Goal: Navigation & Orientation: Find specific page/section

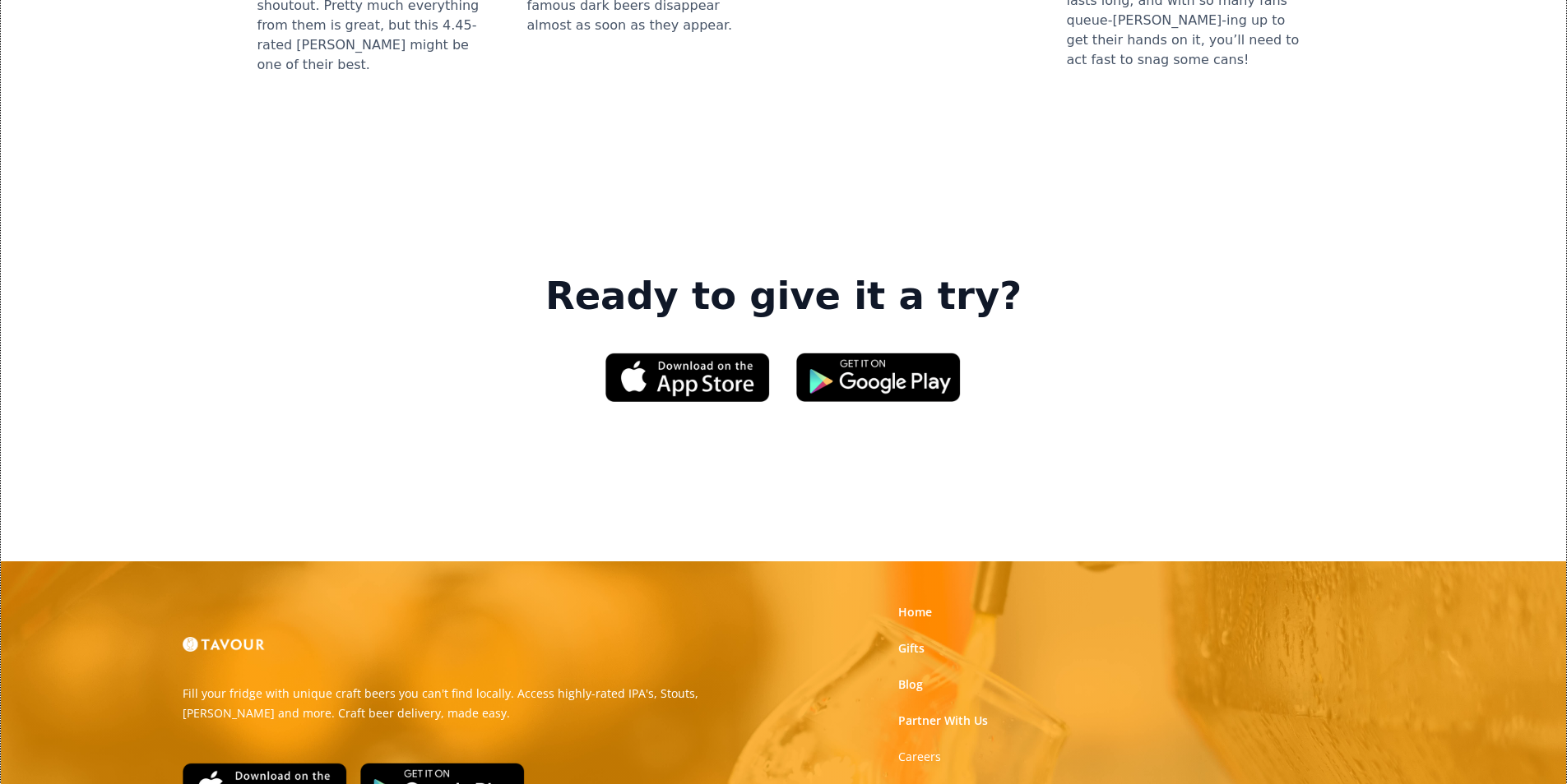
scroll to position [2384, 0]
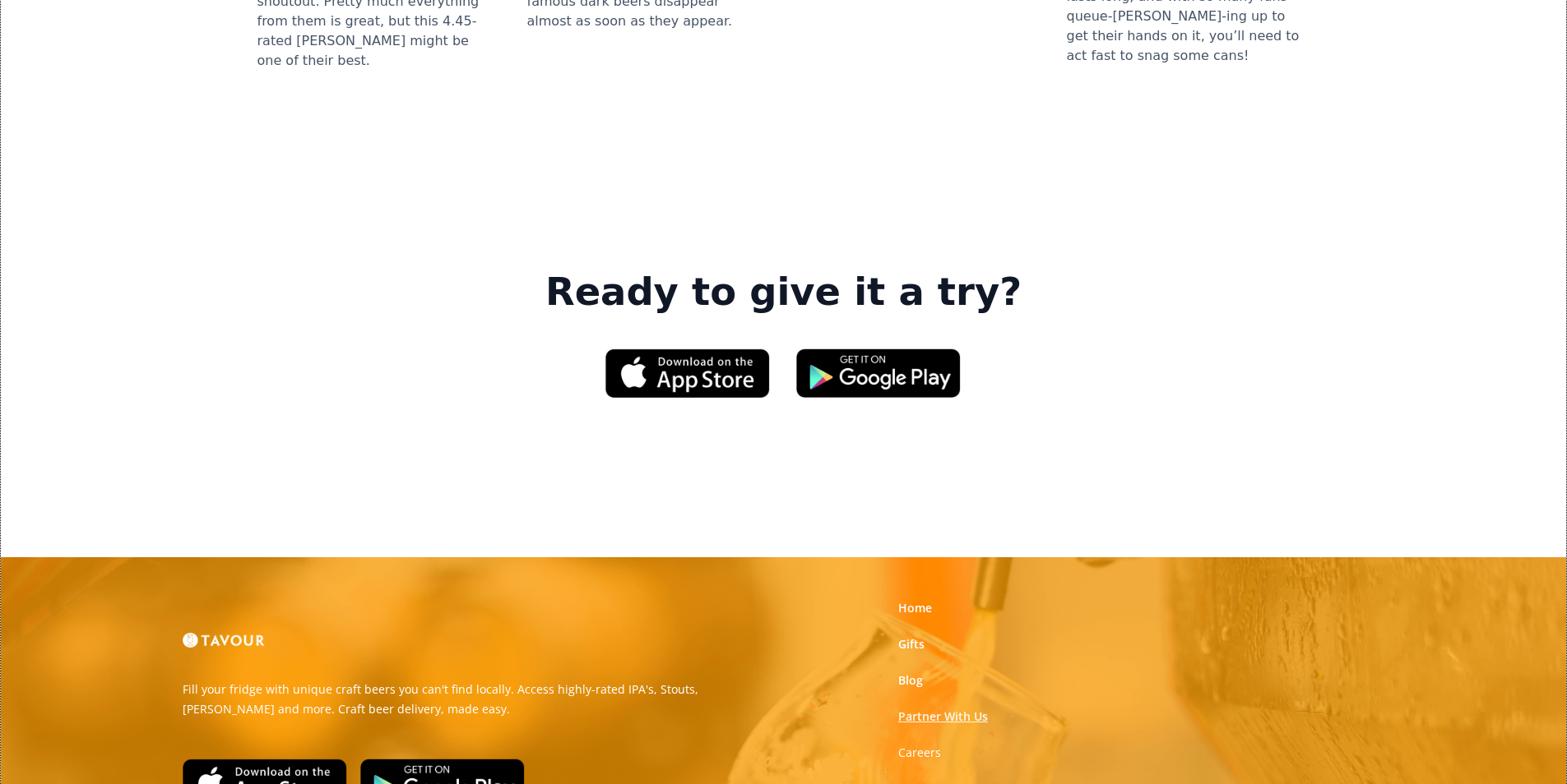
click at [972, 709] on link "Partner With Us" at bounding box center [942, 717] width 90 height 17
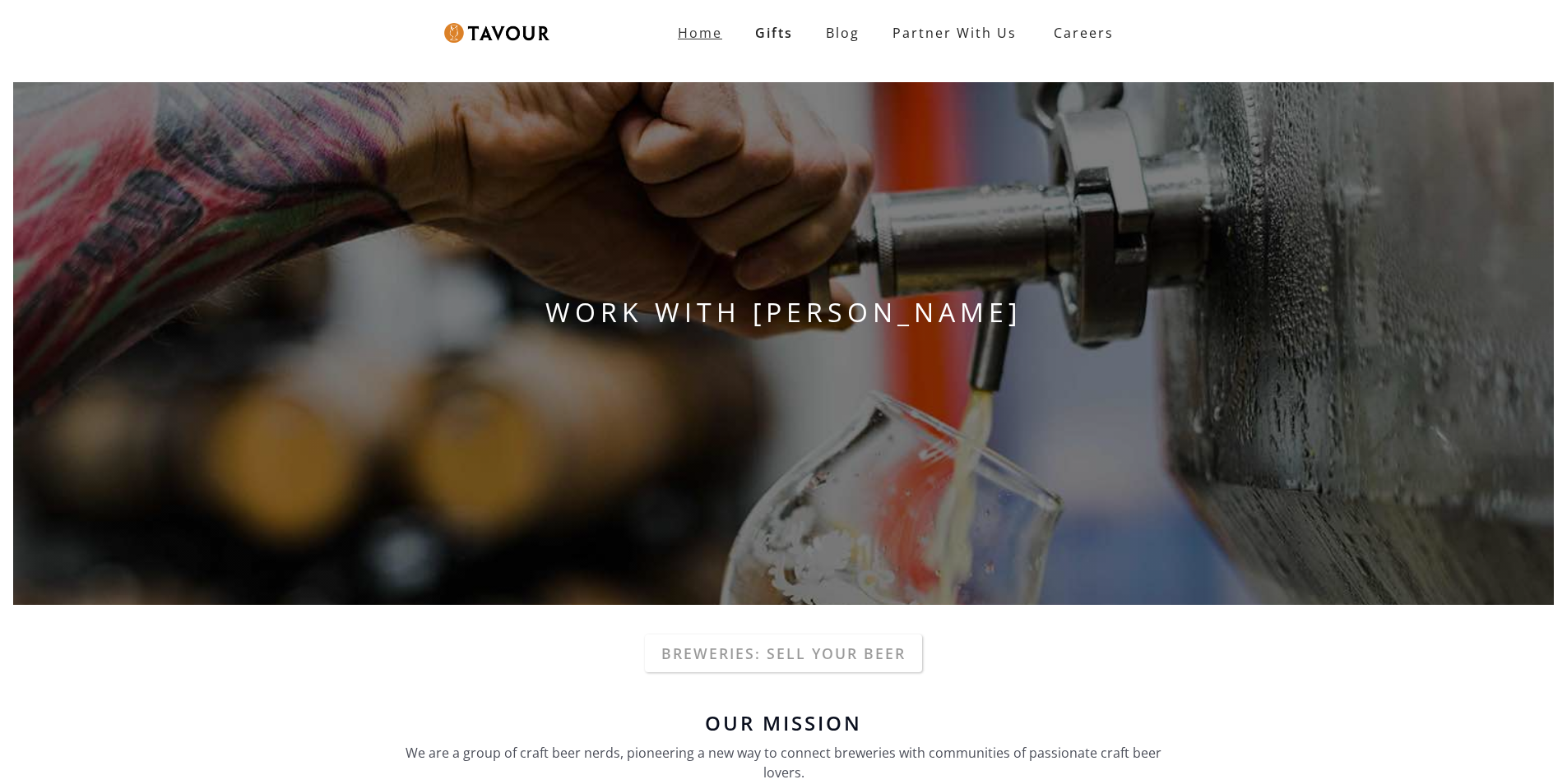
click at [717, 43] on link "Home" at bounding box center [699, 33] width 77 height 33
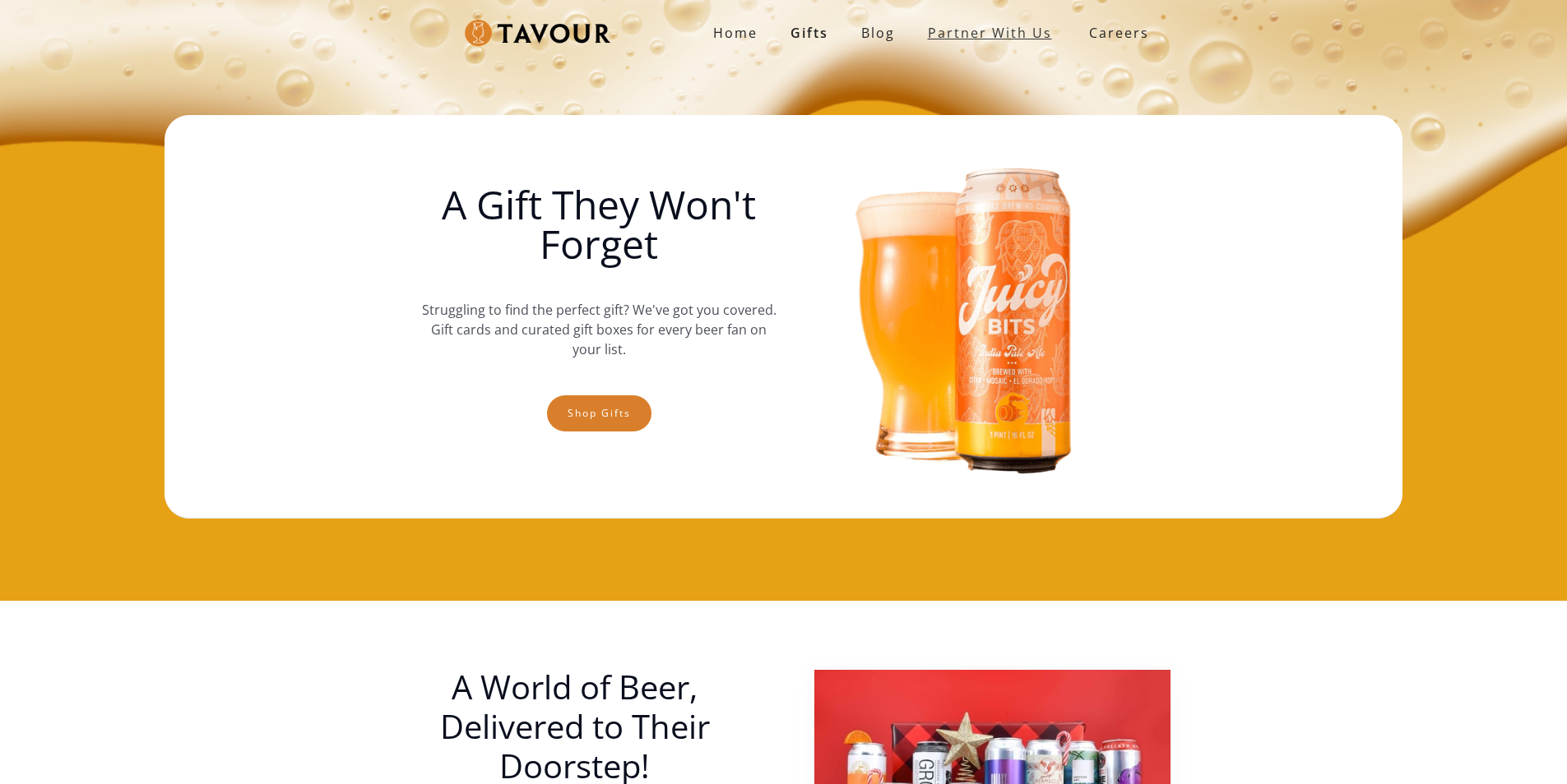
click at [1030, 30] on link "partner with us" at bounding box center [989, 33] width 157 height 33
